Goal: Use online tool/utility: Utilize a website feature to perform a specific function

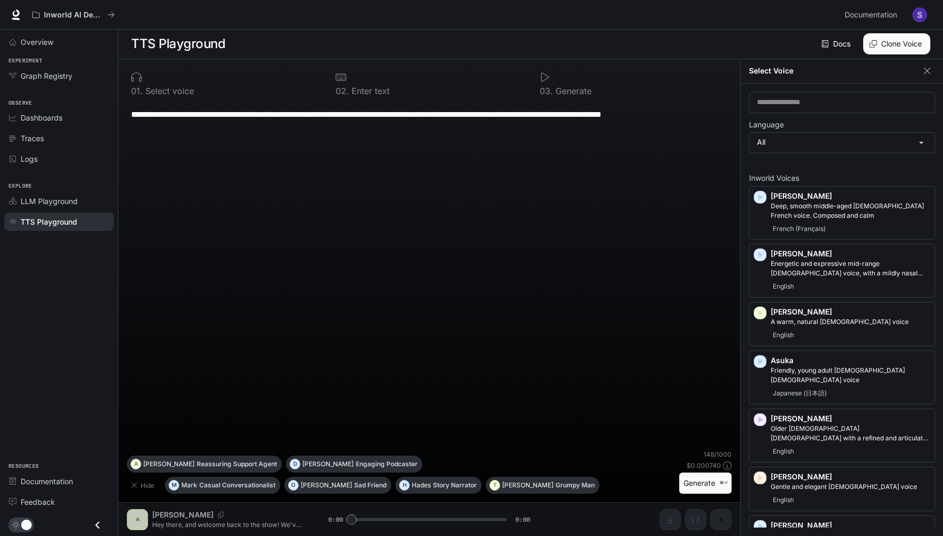
scroll to position [189, 0]
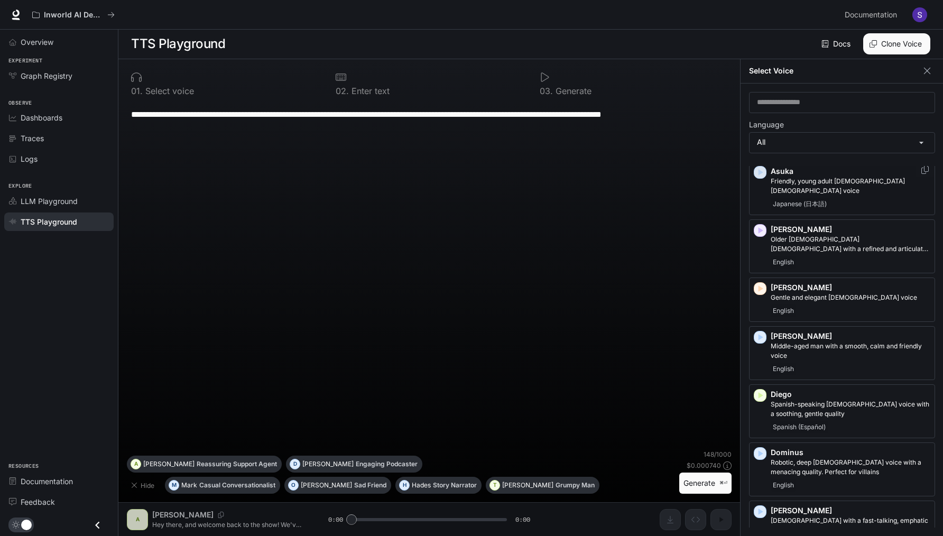
click at [762, 169] on icon "button" at bounding box center [761, 172] width 5 height 6
click at [761, 169] on icon "button" at bounding box center [761, 172] width 5 height 6
click at [647, 238] on div "**********" at bounding box center [429, 276] width 605 height 348
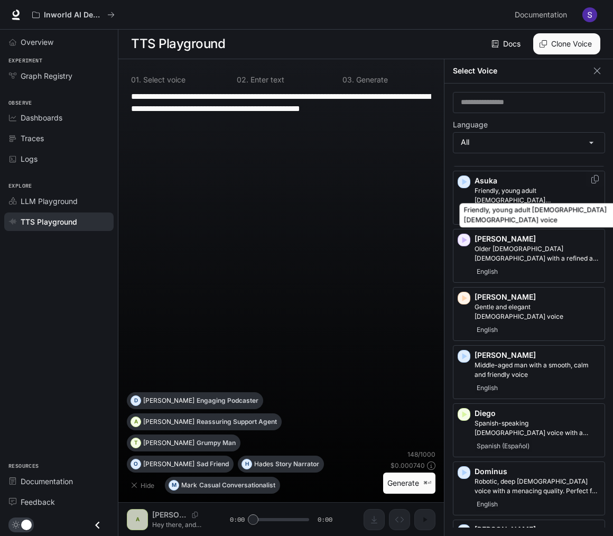
click at [552, 196] on div "Friendly, young adult [DEMOGRAPHIC_DATA] [DEMOGRAPHIC_DATA] voice" at bounding box center [539, 212] width 161 height 33
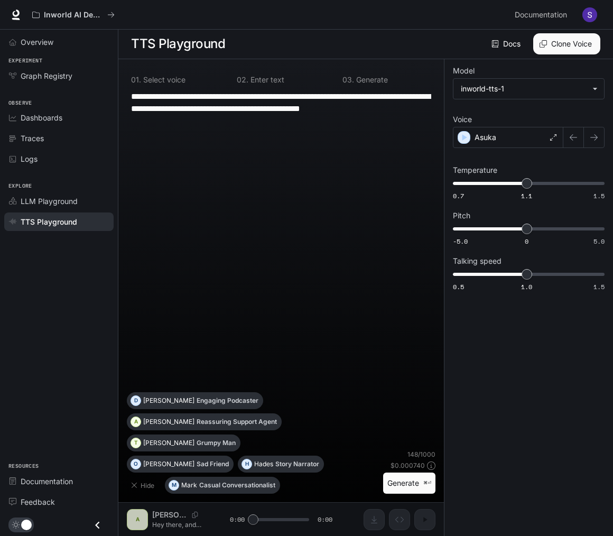
scroll to position [1, 0]
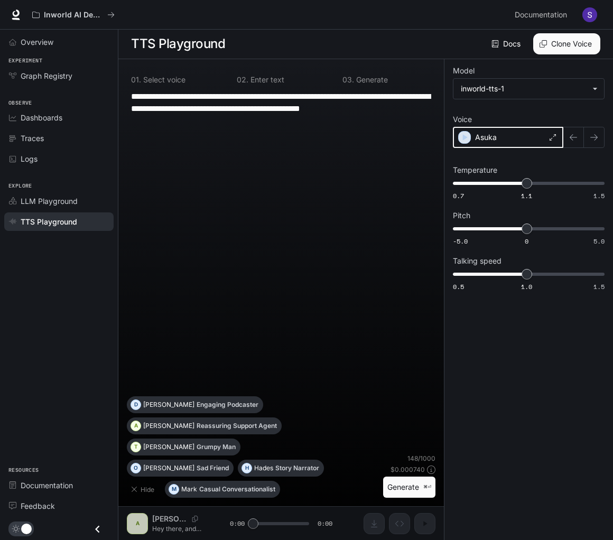
click at [464, 137] on icon "button" at bounding box center [465, 137] width 5 height 6
click at [512, 140] on div "Asuka" at bounding box center [508, 137] width 111 height 21
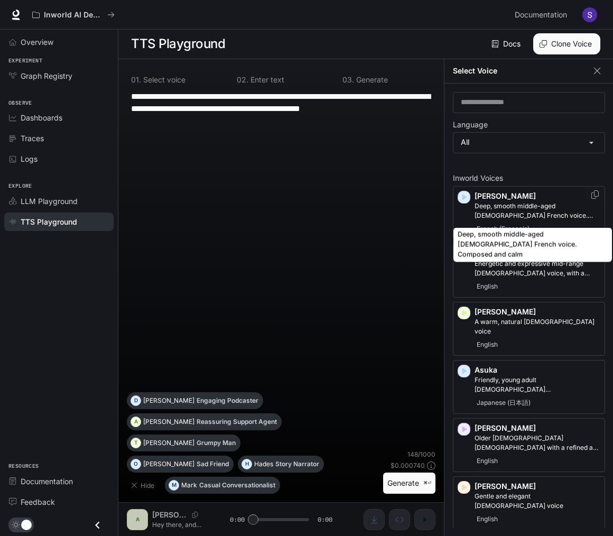
click at [527, 208] on p "Deep, smooth middle-aged [DEMOGRAPHIC_DATA] French voice. Composed and calm" at bounding box center [538, 210] width 126 height 19
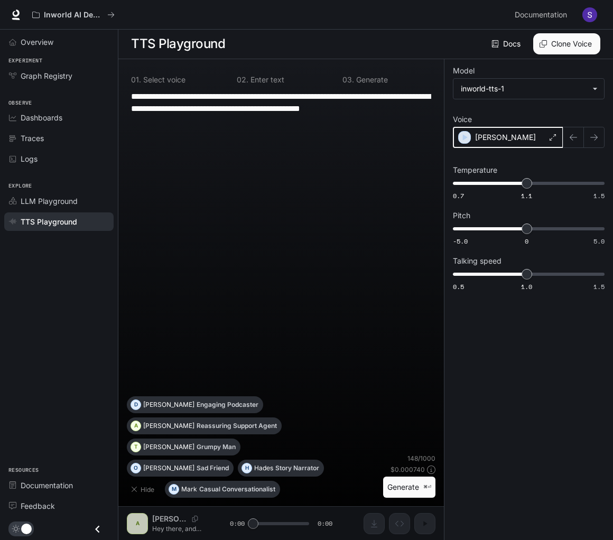
click at [462, 136] on icon "button" at bounding box center [465, 137] width 11 height 11
click at [530, 134] on div "[PERSON_NAME]" at bounding box center [508, 137] width 111 height 21
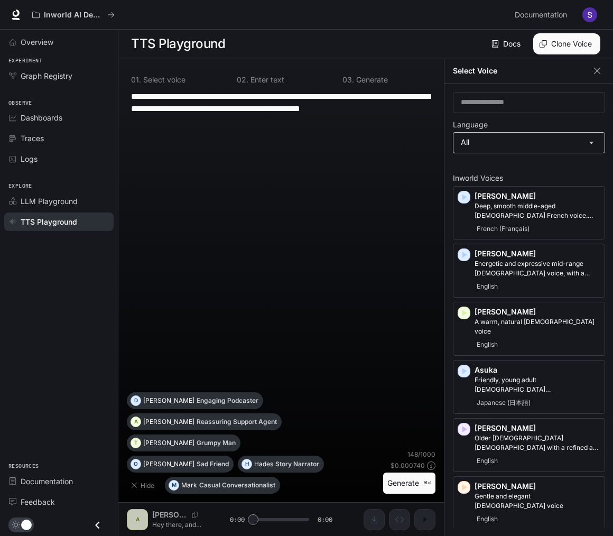
click at [508, 143] on body "**********" at bounding box center [306, 267] width 613 height 537
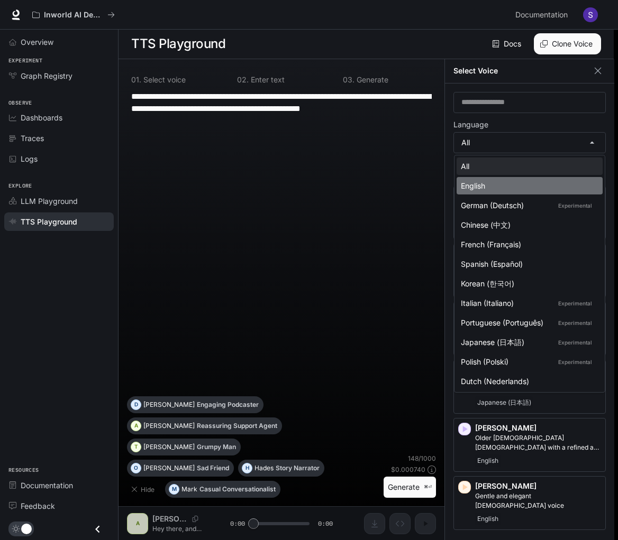
click at [498, 187] on div "English" at bounding box center [527, 185] width 133 height 11
type input "*****"
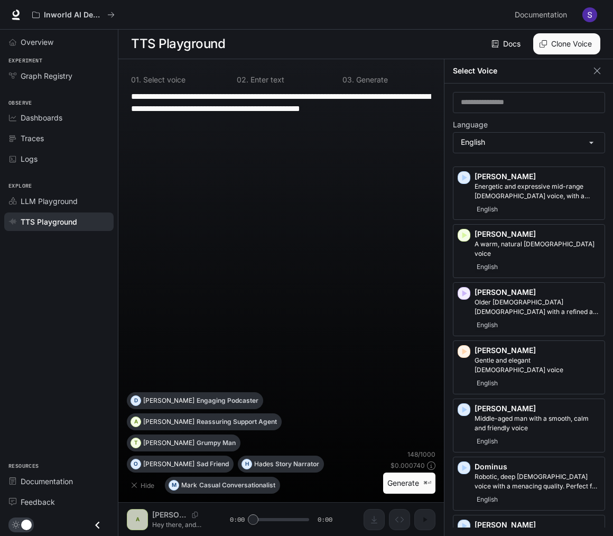
scroll to position [5, 0]
click at [463, 175] on icon "button" at bounding box center [465, 177] width 5 height 6
click at [465, 174] on icon "button" at bounding box center [465, 177] width 5 height 6
